Goal: Information Seeking & Learning: Learn about a topic

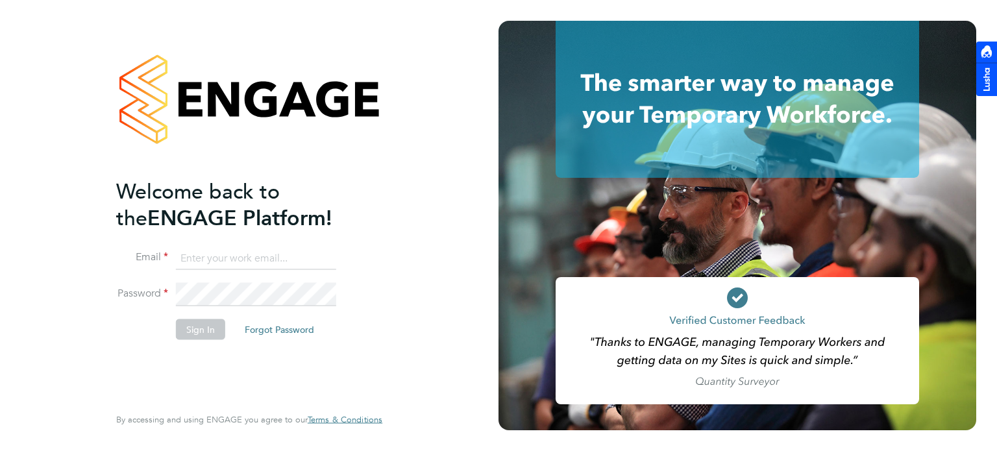
type input "[PERSON_NAME][EMAIL_ADDRESS][PERSON_NAME][DOMAIN_NAME]"
click at [200, 329] on button "Sign In" at bounding box center [200, 329] width 49 height 21
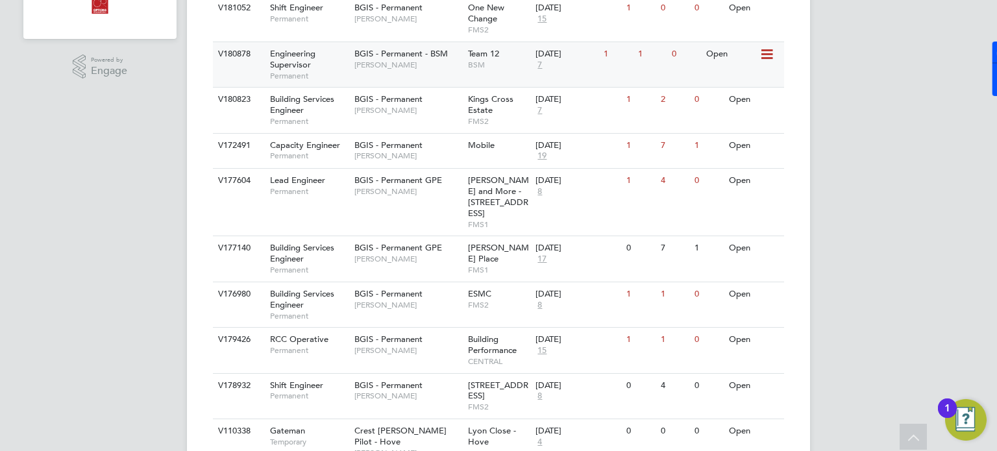
scroll to position [454, 0]
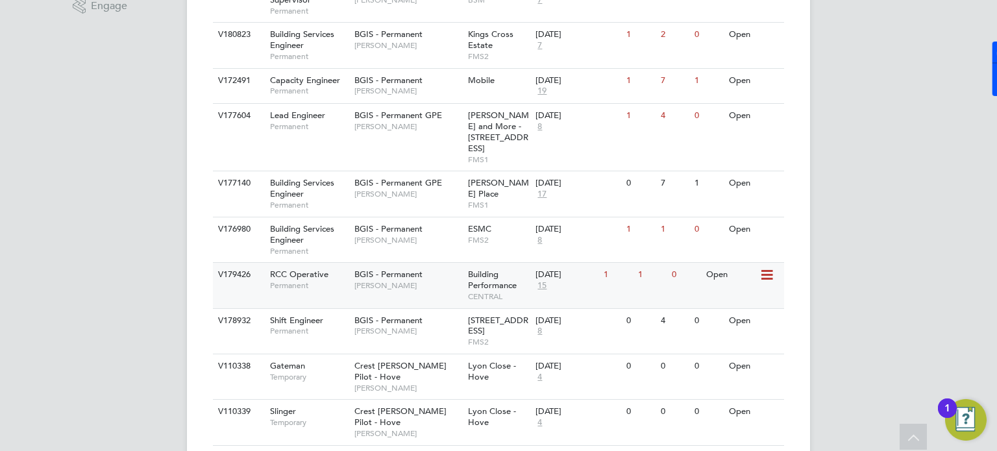
click at [425, 280] on div "BGIS - Permanent Chris Howlett" at bounding box center [408, 280] width 114 height 34
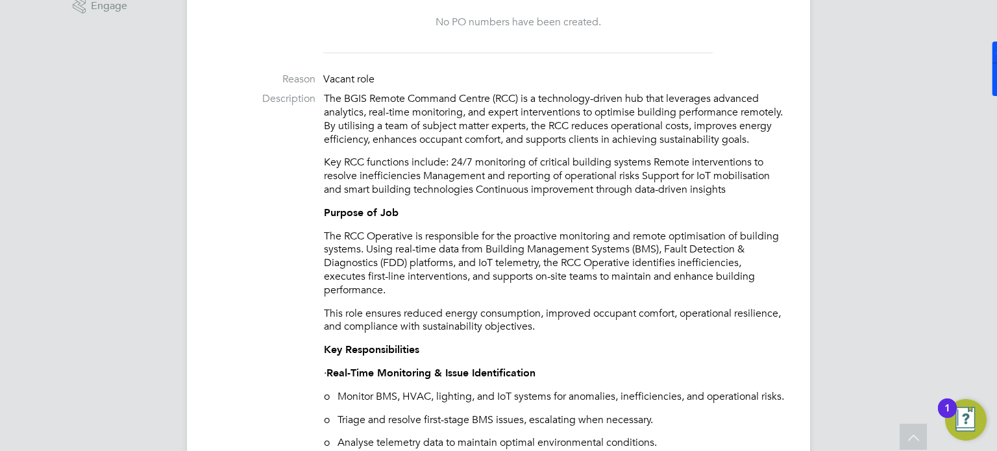
scroll to position [389, 0]
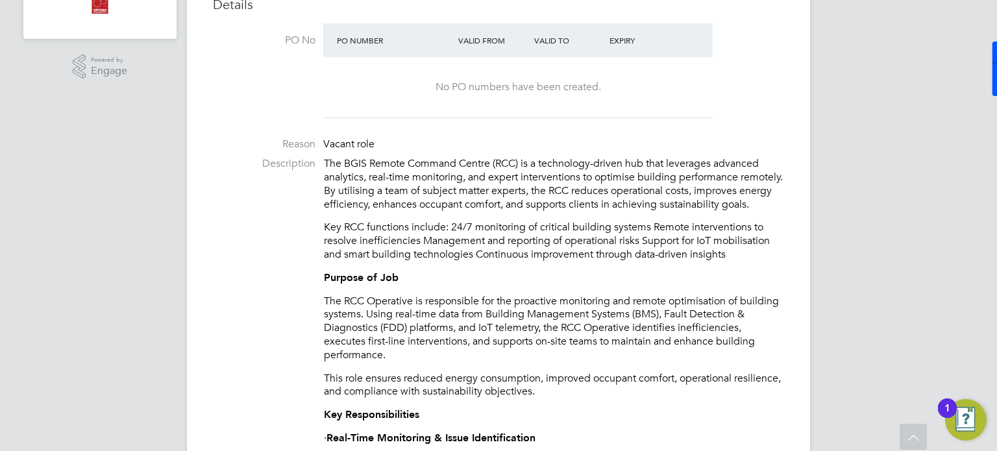
drag, startPoint x: 262, startPoint y: 163, endPoint x: 353, endPoint y: 177, distance: 92.0
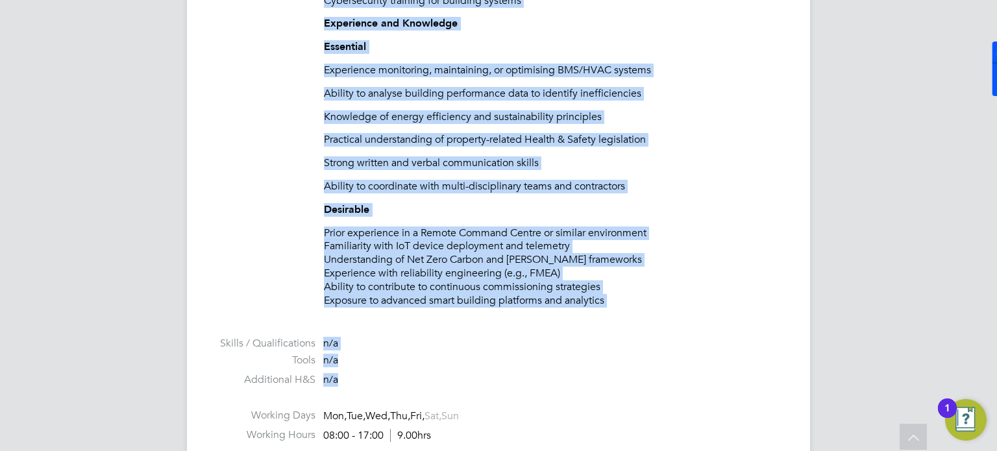
scroll to position [1951, 0]
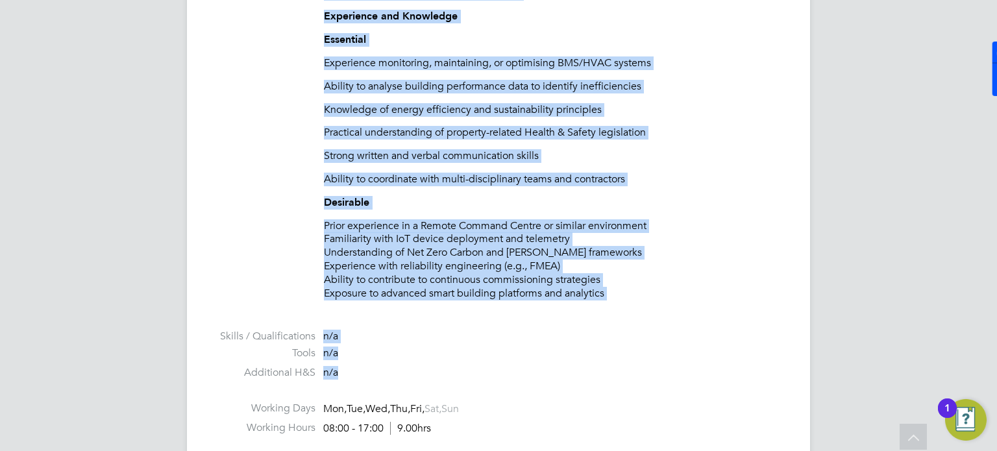
drag, startPoint x: 323, startPoint y: 160, endPoint x: 658, endPoint y: 329, distance: 375.6
copy div "The BGIS Remote Command Centre (RCC) is a technology-driven hub that leverages …"
